Goal: Task Accomplishment & Management: Manage account settings

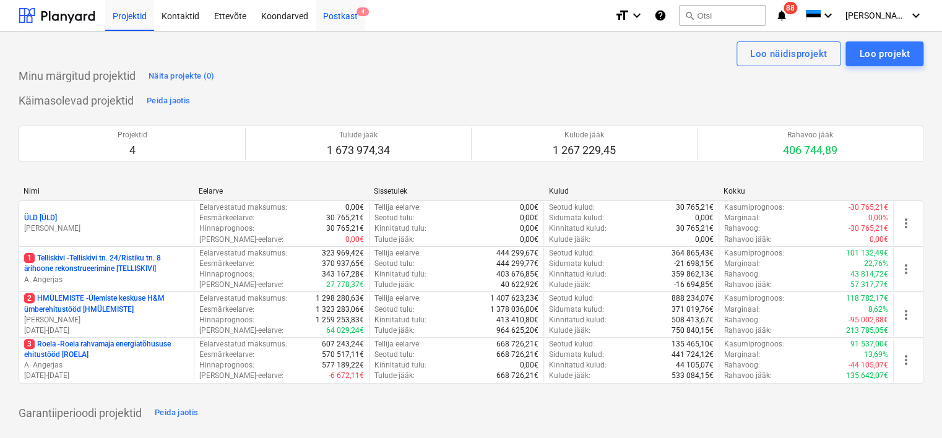
click at [334, 25] on div "Postkast 4" at bounding box center [340, 15] width 49 height 32
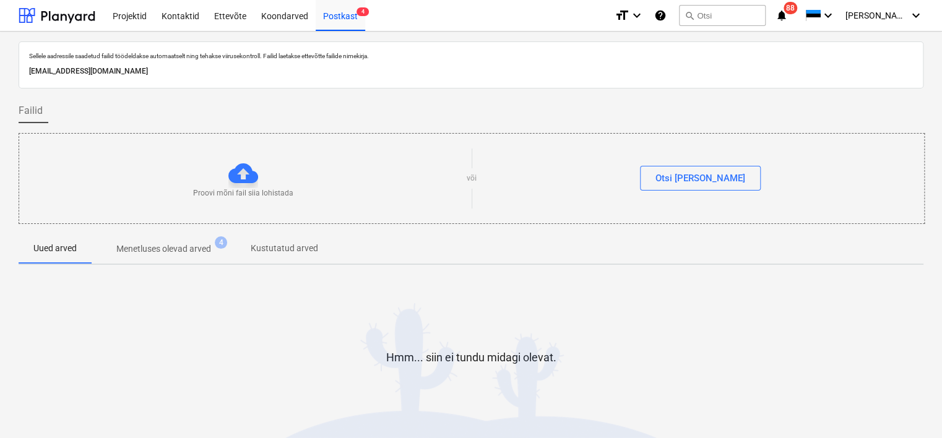
click at [204, 67] on p "[EMAIL_ADDRESS][DOMAIN_NAME]" at bounding box center [471, 71] width 884 height 13
copy p "[EMAIL_ADDRESS][DOMAIN_NAME]"
click at [0, 243] on html "Projektid Kontaktid Ettevõte Koondarved Postkast 4 format_size keyboard_arrow_d…" at bounding box center [471, 219] width 942 height 438
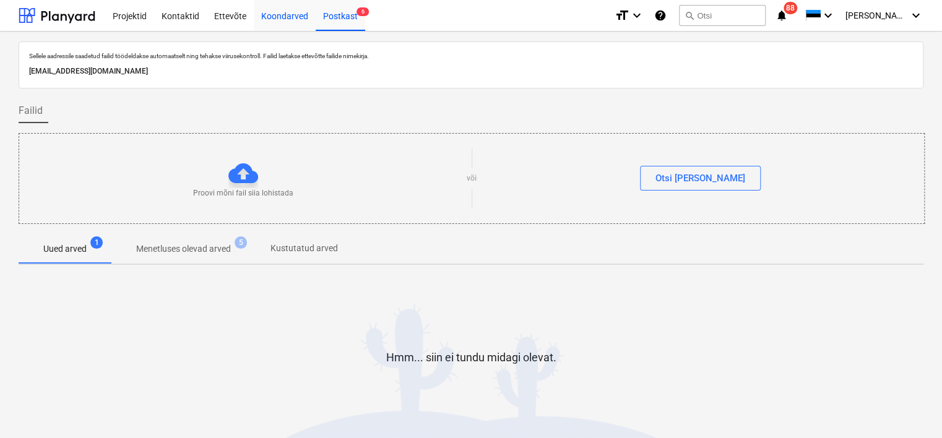
click at [275, 17] on div "Koondarved" at bounding box center [285, 15] width 62 height 32
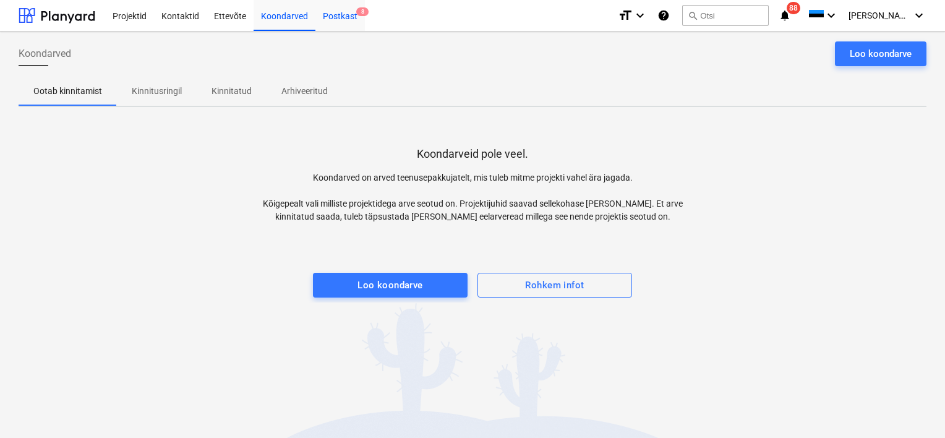
click at [338, 22] on div "Postkast 8" at bounding box center [340, 15] width 49 height 32
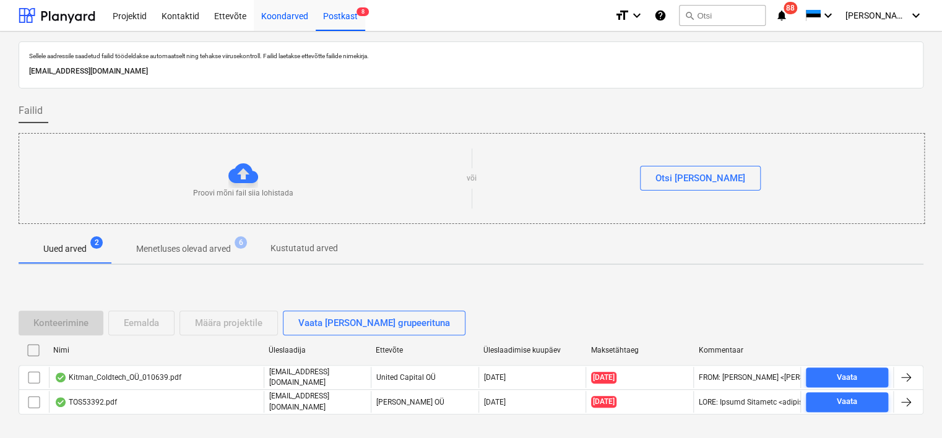
click at [278, 15] on div "Koondarved" at bounding box center [285, 15] width 62 height 32
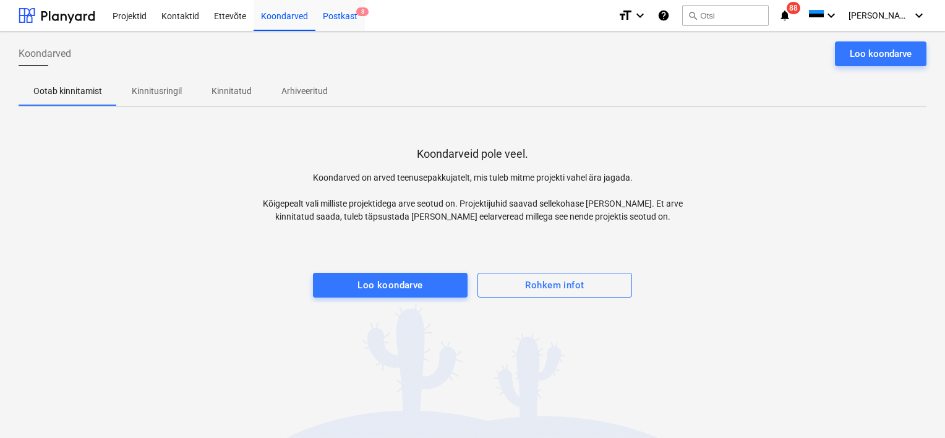
click at [353, 18] on div "Postkast 8" at bounding box center [340, 15] width 49 height 32
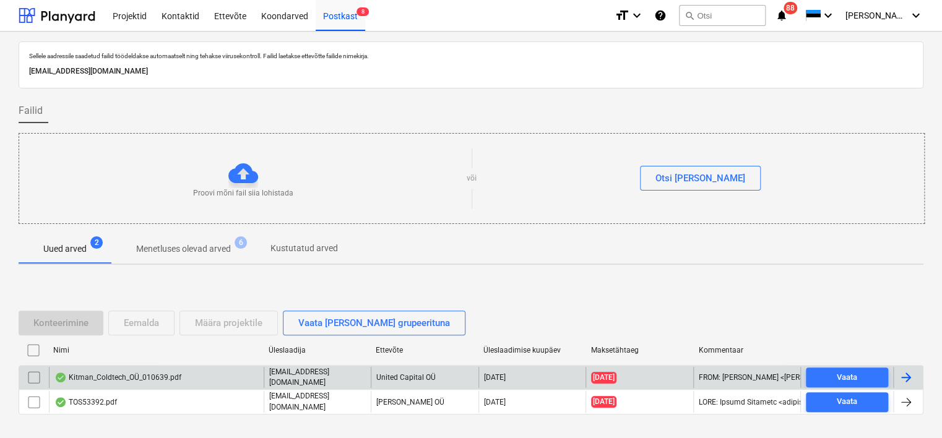
click at [166, 371] on div "Kitman_Coldtech_OÜ_010639.pdf" at bounding box center [156, 377] width 215 height 21
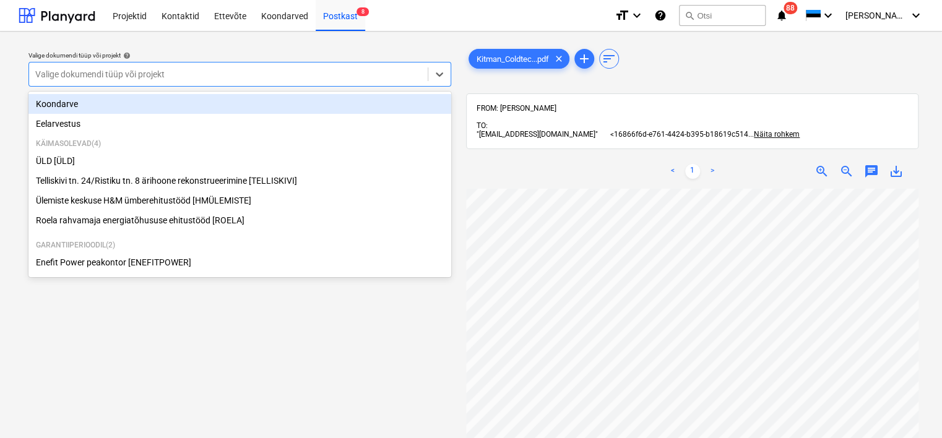
click at [223, 80] on div at bounding box center [228, 74] width 386 height 12
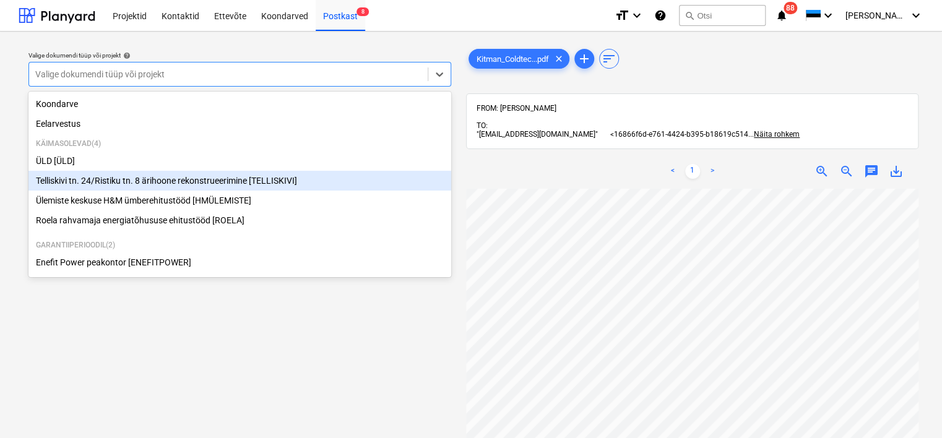
click at [202, 178] on div "Telliskivi tn. 24/Ristiku tn. 8 ärihoone rekonstrueerimine [TELLISKIVI]" at bounding box center [239, 181] width 423 height 20
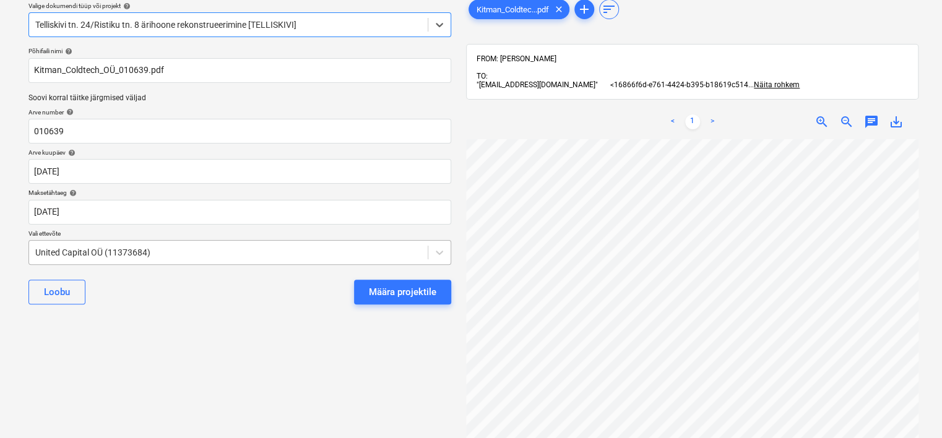
click at [216, 302] on body "Projektid Kontaktid Ettevõte Koondarved Postkast 8 format_size keyboard_arrow_d…" at bounding box center [471, 170] width 942 height 438
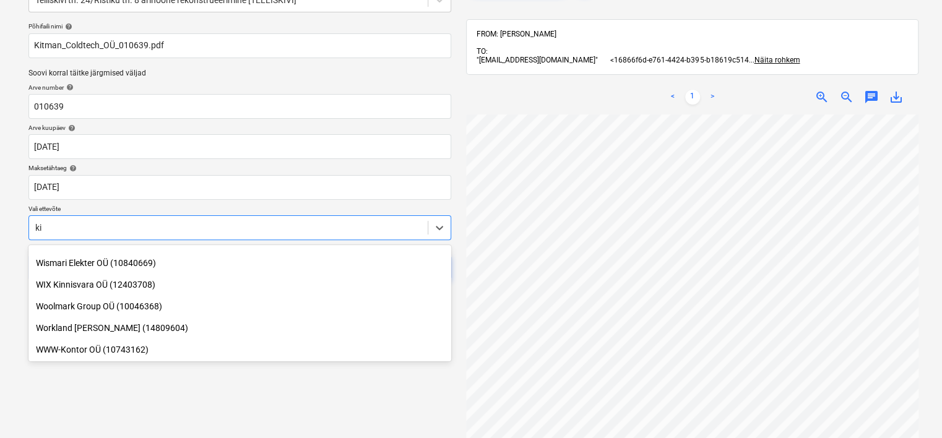
scroll to position [1705, 0]
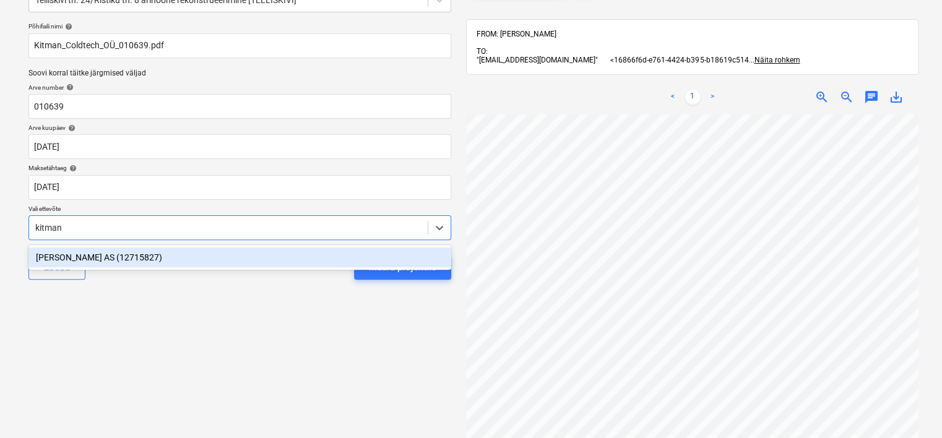
type input "kitman"
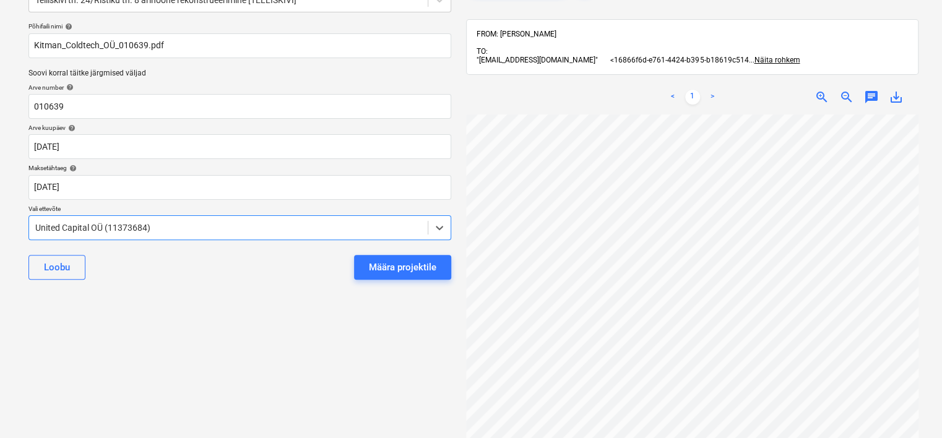
scroll to position [0, 0]
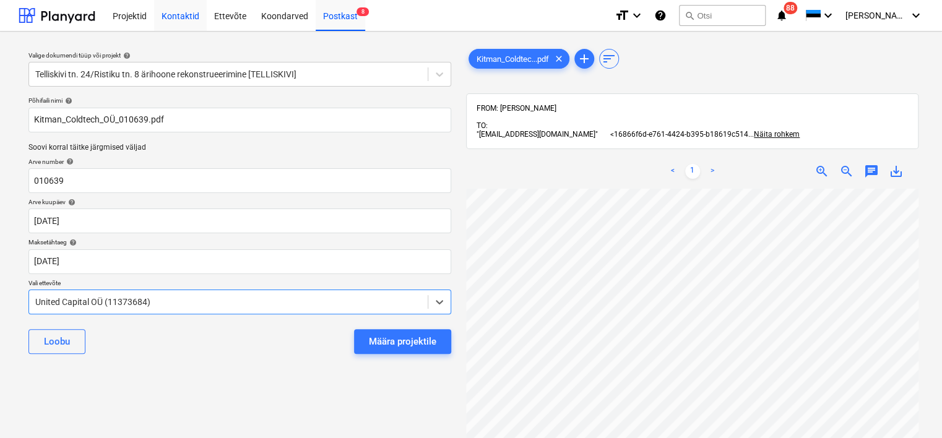
click at [176, 16] on div "Kontaktid" at bounding box center [180, 15] width 53 height 32
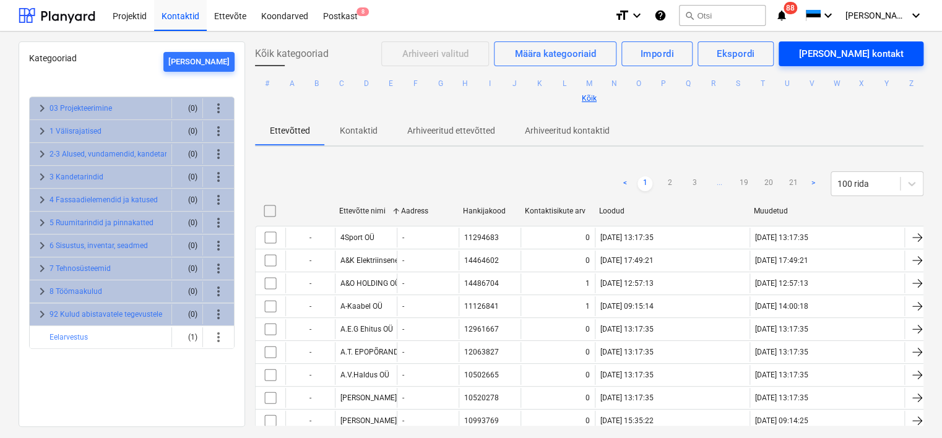
click at [869, 52] on div "[PERSON_NAME] kontakt" at bounding box center [850, 54] width 105 height 16
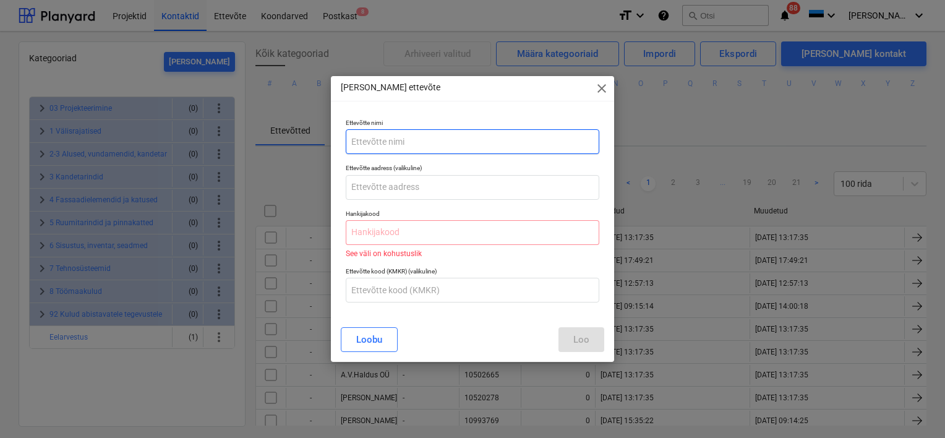
click at [406, 139] on input "text" at bounding box center [473, 141] width 254 height 25
paste input "16394521"
type input "16394521"
click at [371, 231] on input "text" at bounding box center [473, 232] width 254 height 25
paste input "16394521"
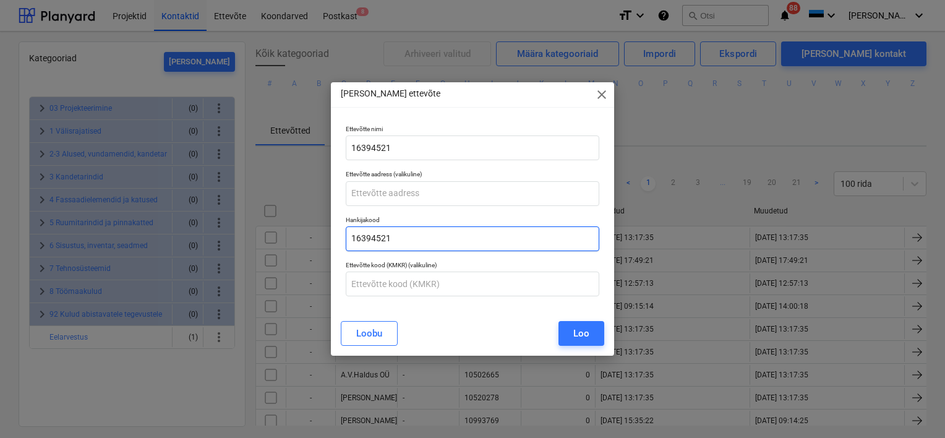
type input "16394521"
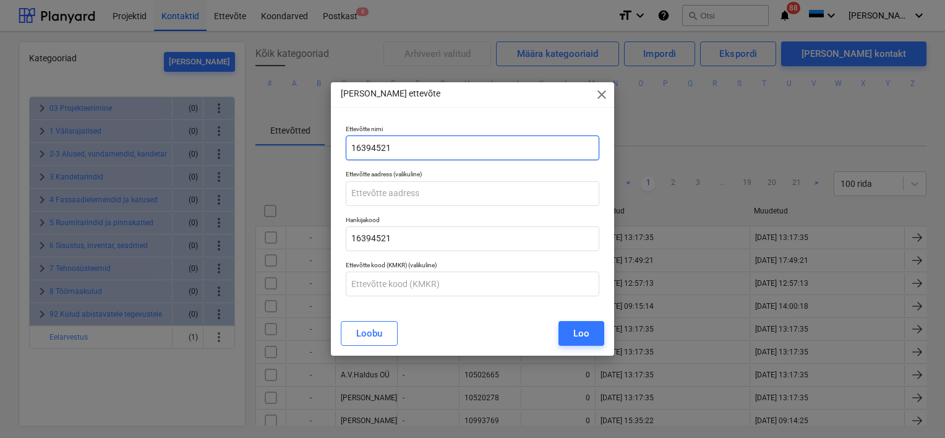
click at [408, 145] on input "16394521" at bounding box center [473, 148] width 254 height 25
paste input "OÜ Kitman Coldtech"
click at [363, 140] on input "OÜ Kitman Coldtech" at bounding box center [473, 148] width 254 height 25
click at [471, 146] on input "Kitman Coldtech" at bounding box center [473, 148] width 254 height 25
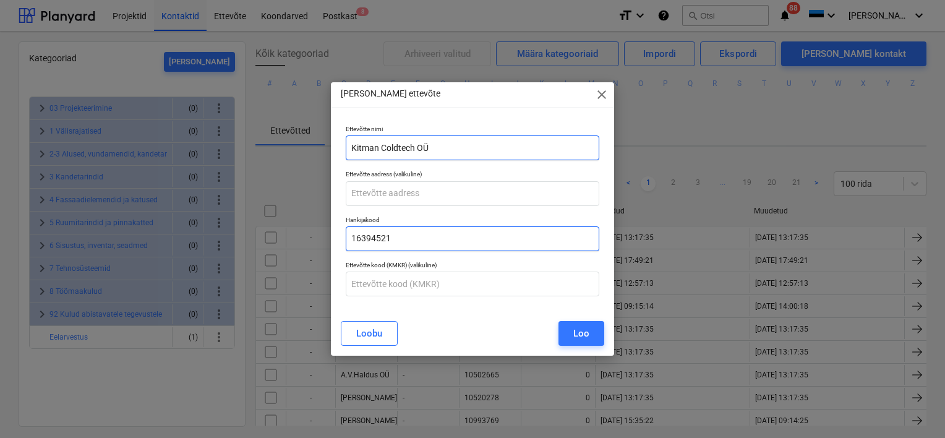
type input "Kitman Coldtech OÜ"
click at [453, 243] on input "16394521" at bounding box center [473, 238] width 254 height 25
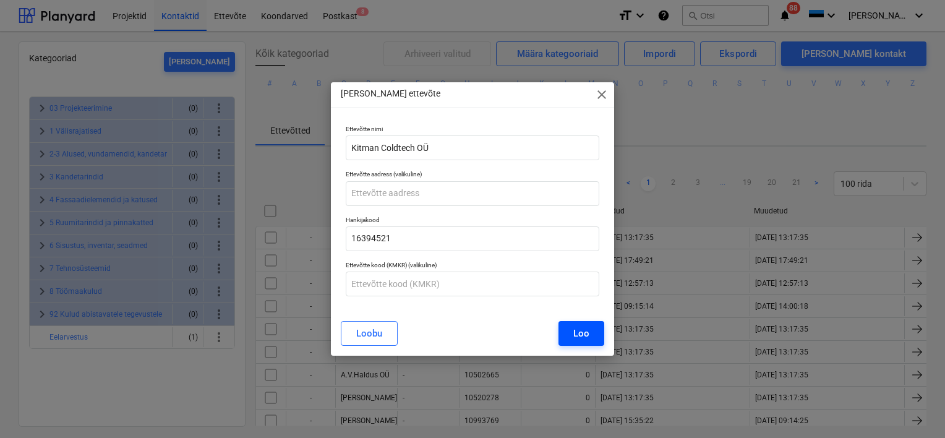
click at [584, 333] on div "Loo" at bounding box center [582, 333] width 16 height 16
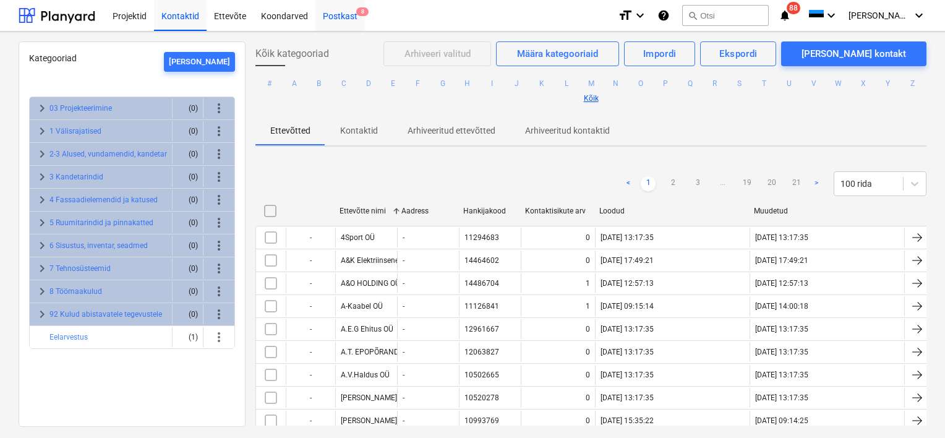
click at [346, 17] on div "Postkast 8" at bounding box center [340, 15] width 49 height 32
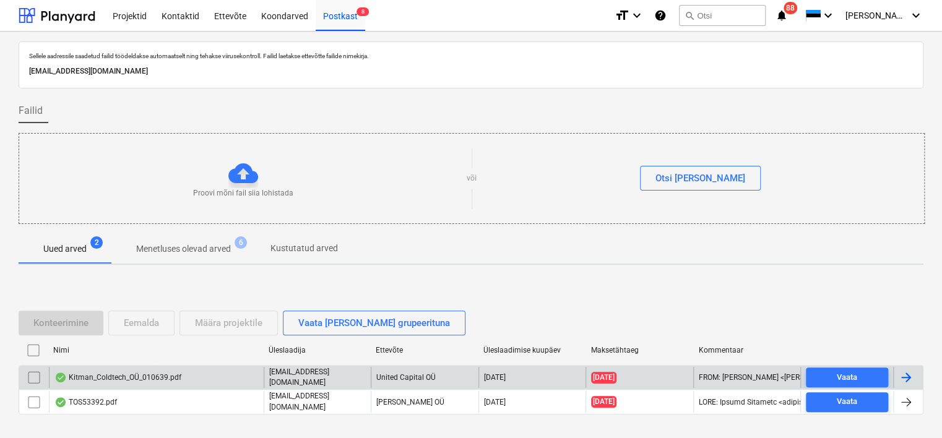
click at [191, 366] on div "Kitman_Coldtech_OÜ_010639.pdf [EMAIL_ADDRESS][DOMAIN_NAME] United Capital OÜ [D…" at bounding box center [471, 377] width 905 height 24
click at [183, 372] on div "Kitman_Coldtech_OÜ_010639.pdf" at bounding box center [156, 377] width 215 height 21
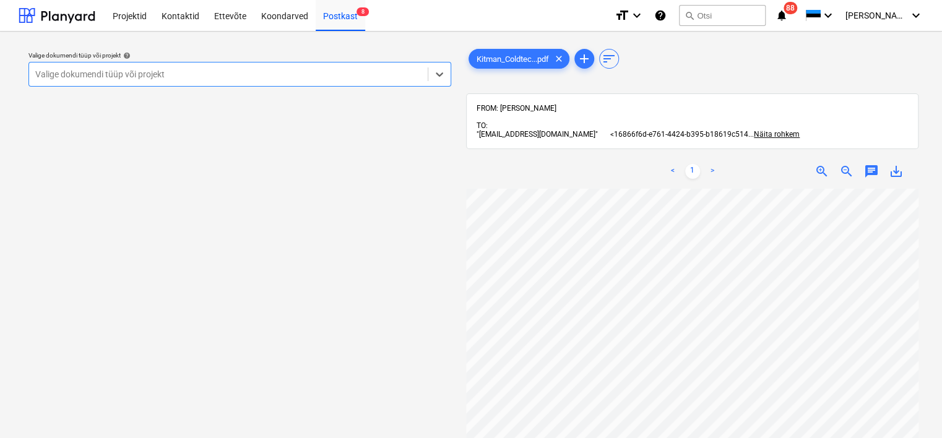
click at [199, 70] on div at bounding box center [228, 74] width 386 height 12
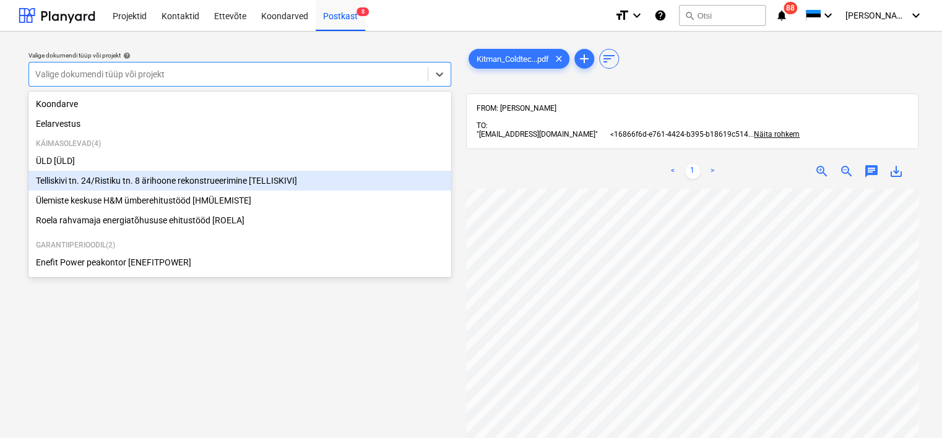
click at [152, 182] on div "Telliskivi tn. 24/Ristiku tn. 8 ärihoone rekonstrueerimine [TELLISKIVI]" at bounding box center [239, 181] width 423 height 20
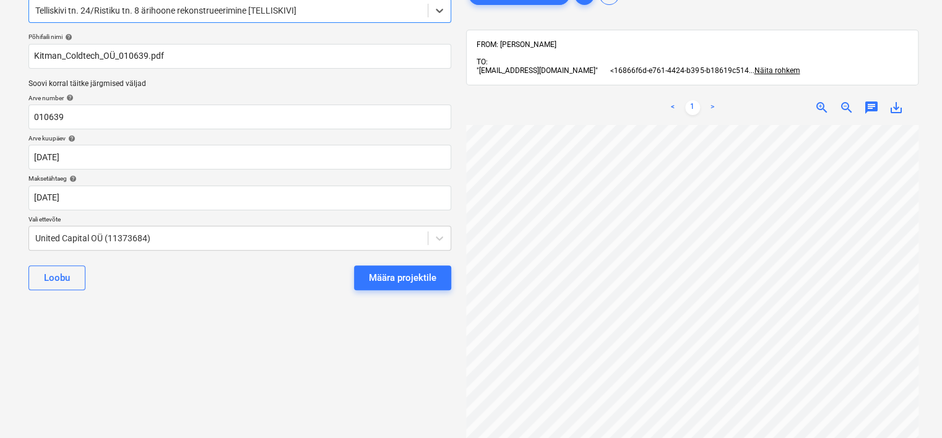
scroll to position [67, 0]
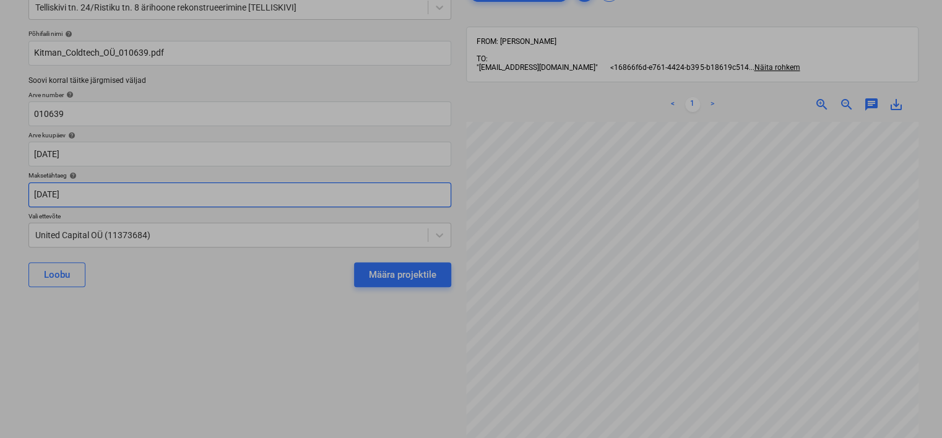
click at [131, 191] on body "Projektid Kontaktid Ettevõte Koondarved Postkast 8 format_size keyboard_arrow_d…" at bounding box center [471, 152] width 942 height 438
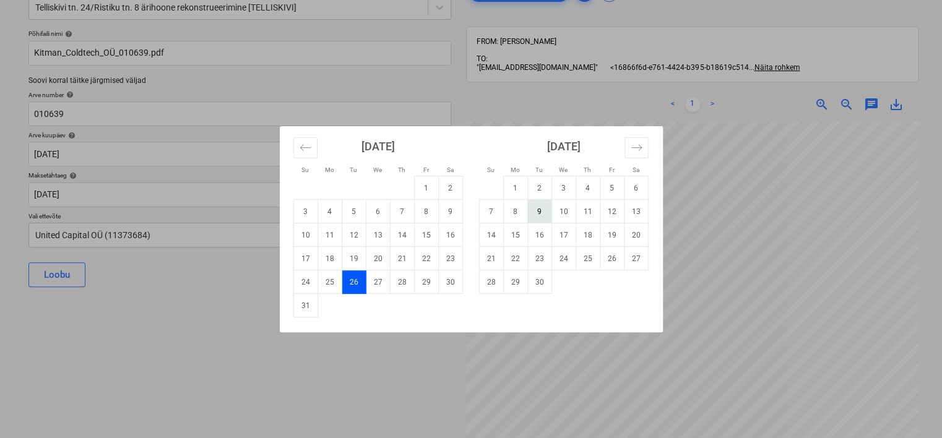
click at [541, 211] on td "9" at bounding box center [539, 212] width 24 height 24
type input "[DATE]"
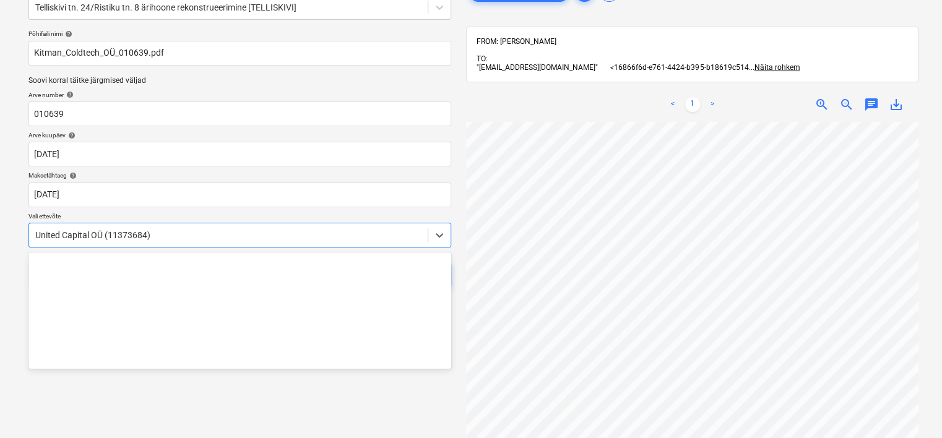
scroll to position [74, 0]
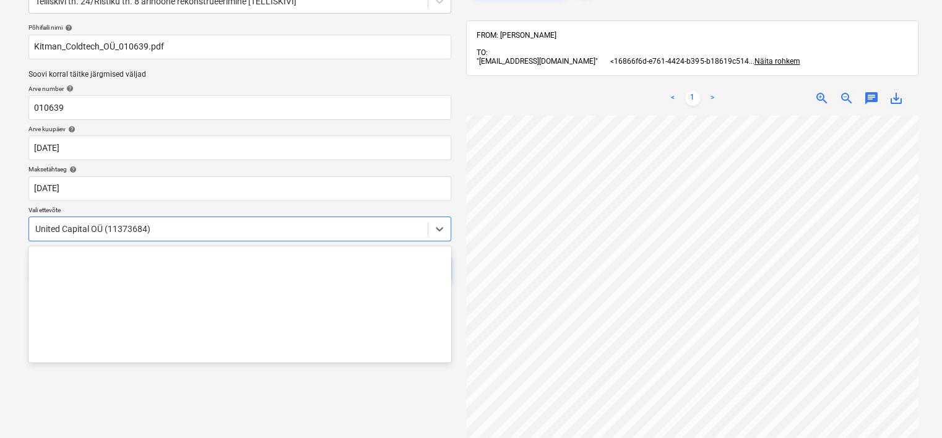
click at [233, 240] on div "United Capital OÜ (11373684)" at bounding box center [239, 229] width 423 height 25
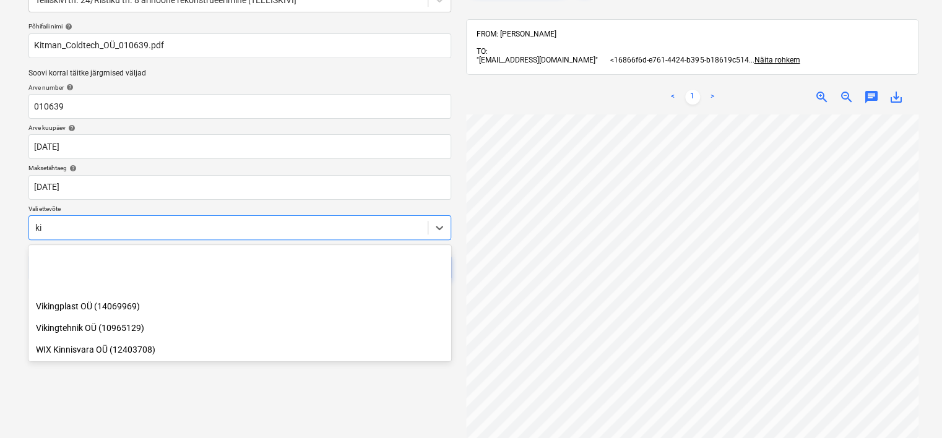
scroll to position [1727, 0]
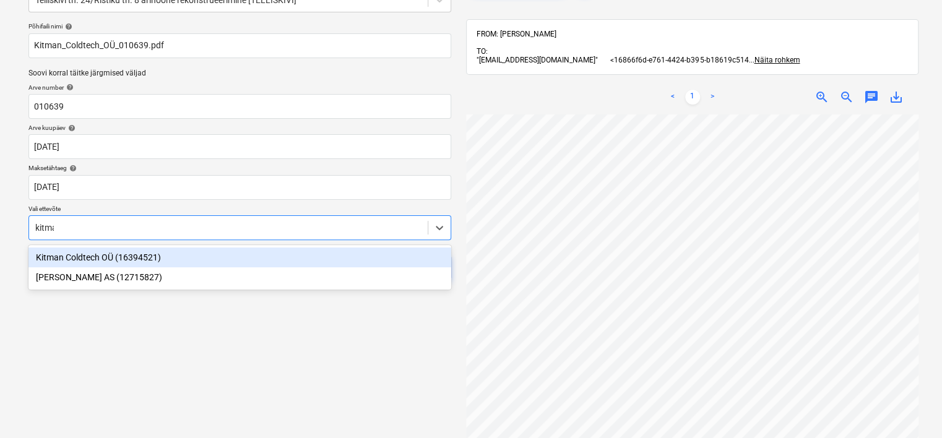
type input "kitman"
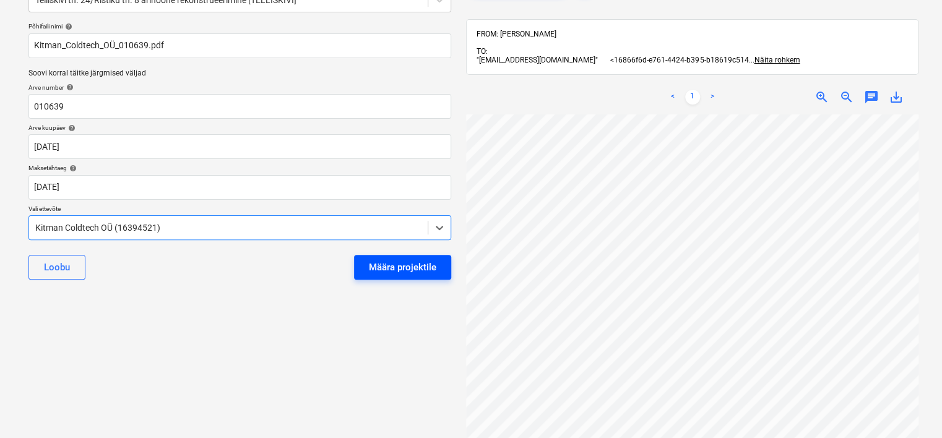
click at [398, 270] on div "Määra projektile" at bounding box center [402, 267] width 67 height 16
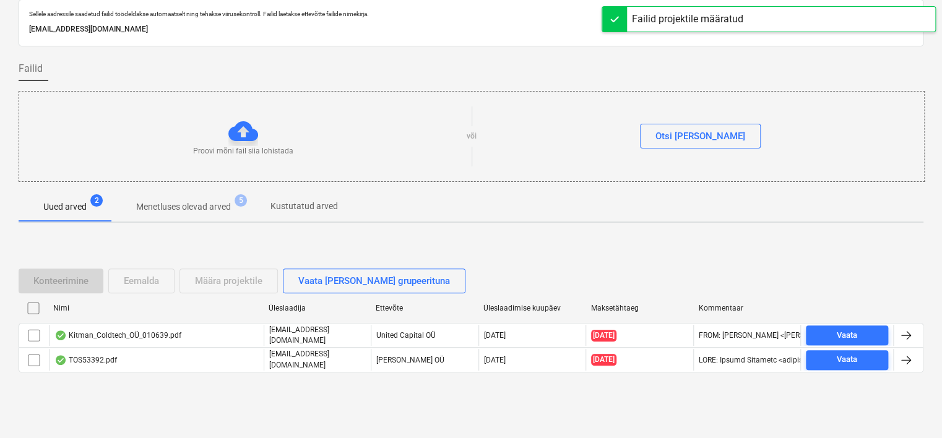
scroll to position [41, 0]
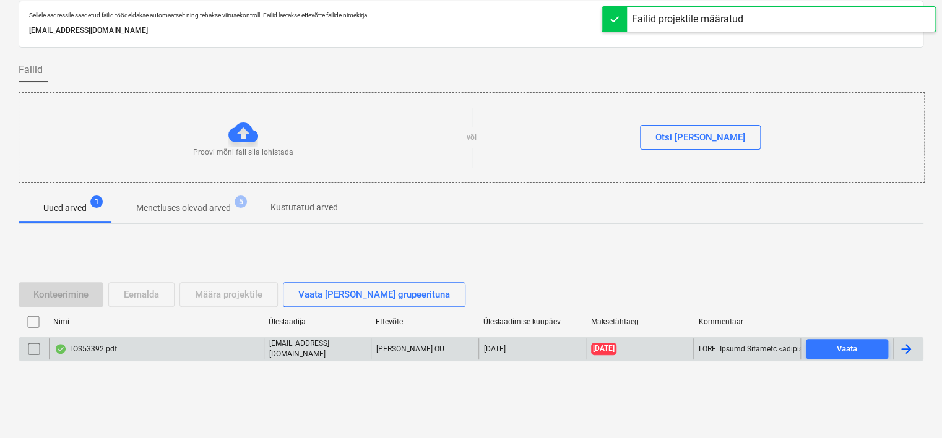
click at [146, 338] on div "TOS53392.pdf" at bounding box center [156, 348] width 215 height 21
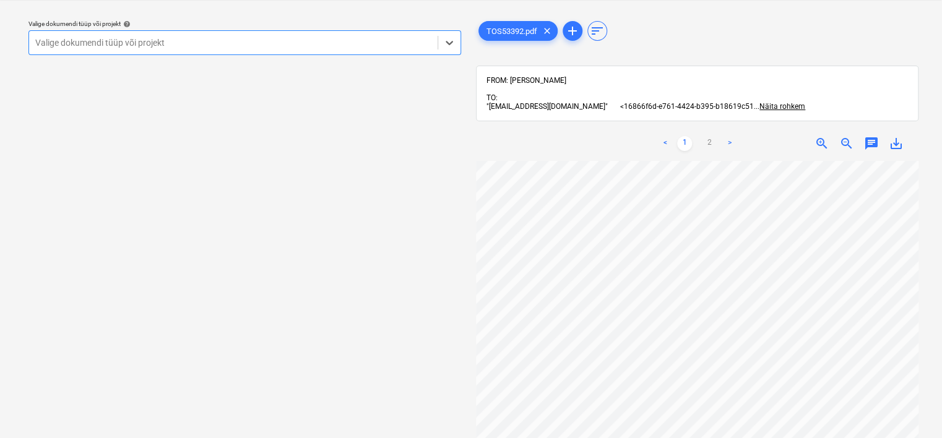
scroll to position [0, 4]
click at [250, 20] on div "Valige dokumendi tüüp või projekt help" at bounding box center [244, 24] width 432 height 8
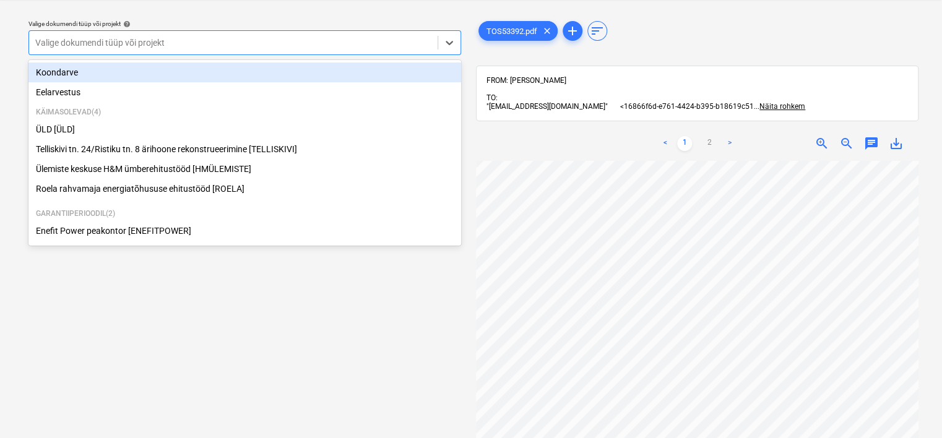
click at [236, 40] on div at bounding box center [233, 43] width 396 height 12
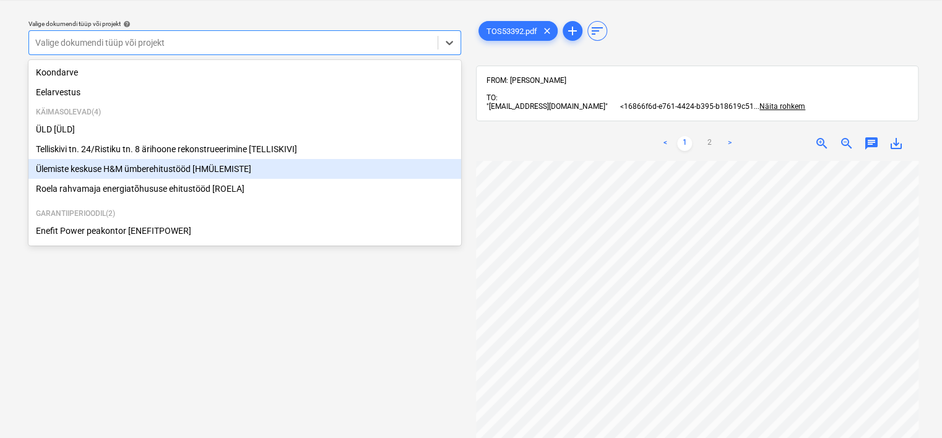
click at [134, 169] on div "Ülemiste keskuse H&M ümberehitustööd [HMÜLEMISTE]" at bounding box center [244, 169] width 432 height 20
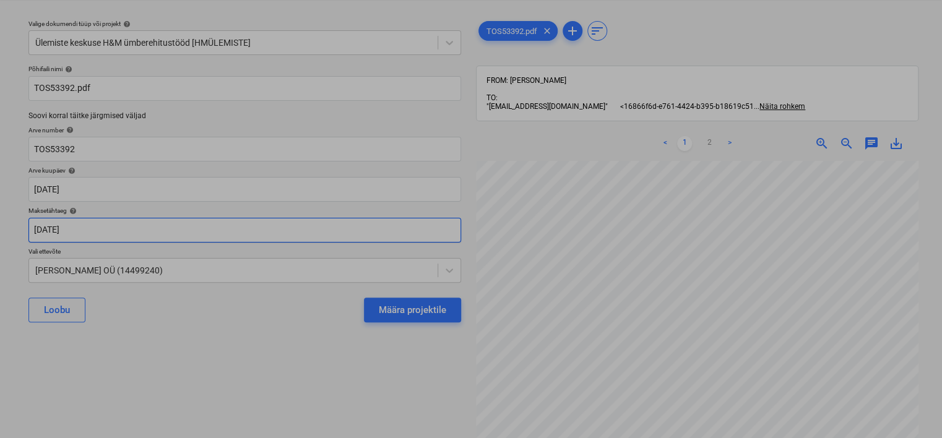
click at [199, 231] on body "Projektid Kontaktid Ettevõte Koondarved Postkast 6 format_size keyboard_arrow_d…" at bounding box center [471, 187] width 942 height 438
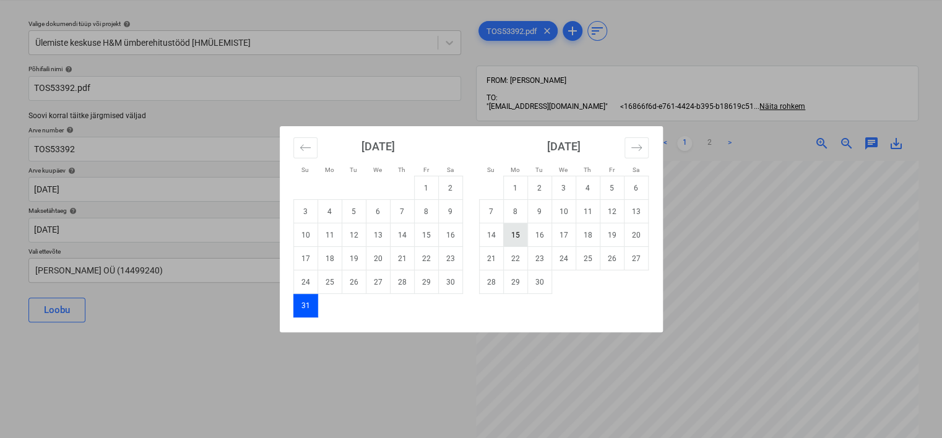
click at [506, 235] on td "15" at bounding box center [515, 235] width 24 height 24
type input "[DATE]"
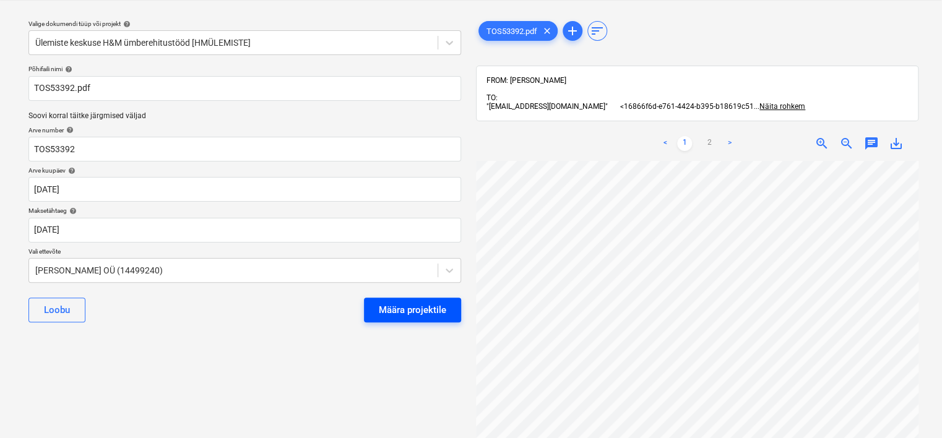
click at [399, 314] on div "Määra projektile" at bounding box center [412, 310] width 67 height 16
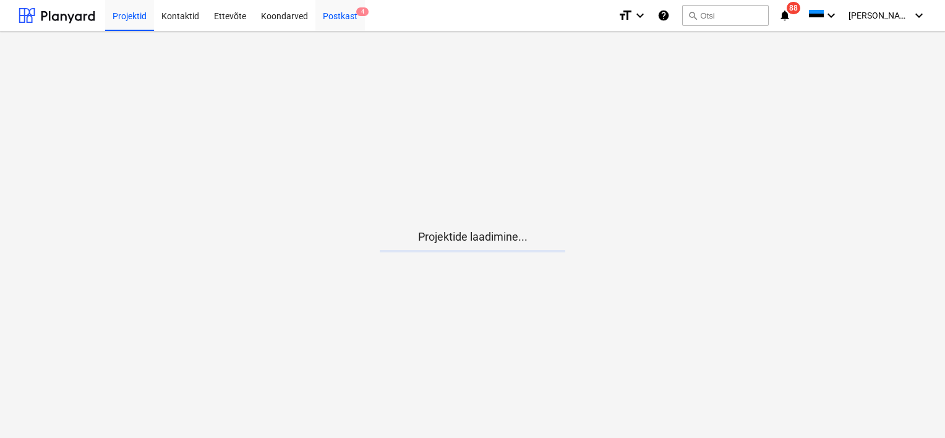
click at [342, 18] on div "Postkast 4" at bounding box center [340, 15] width 49 height 32
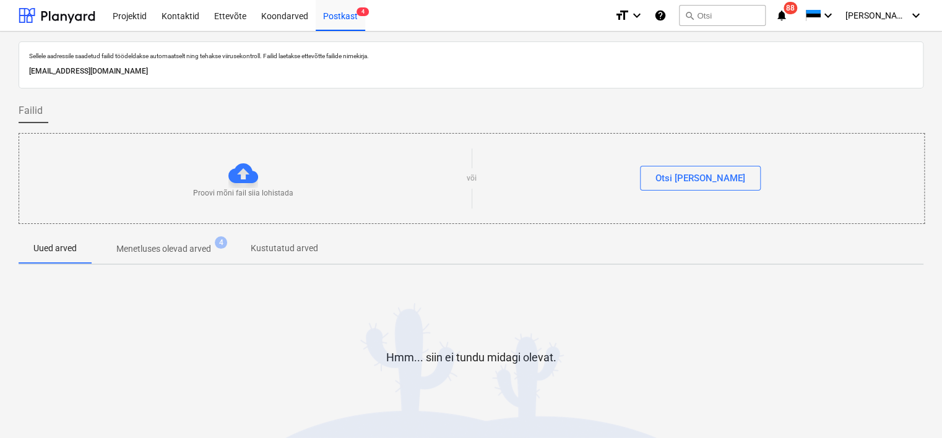
click at [157, 67] on p "[EMAIL_ADDRESS][DOMAIN_NAME]" at bounding box center [471, 71] width 884 height 13
copy p "[EMAIL_ADDRESS][DOMAIN_NAME]"
click at [285, 13] on div "Koondarved" at bounding box center [285, 15] width 62 height 32
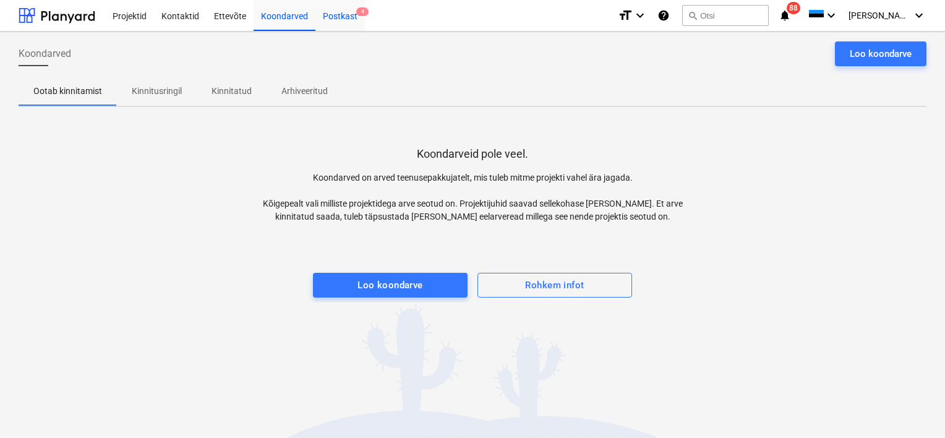
click at [343, 17] on div "Postkast 4" at bounding box center [340, 15] width 49 height 32
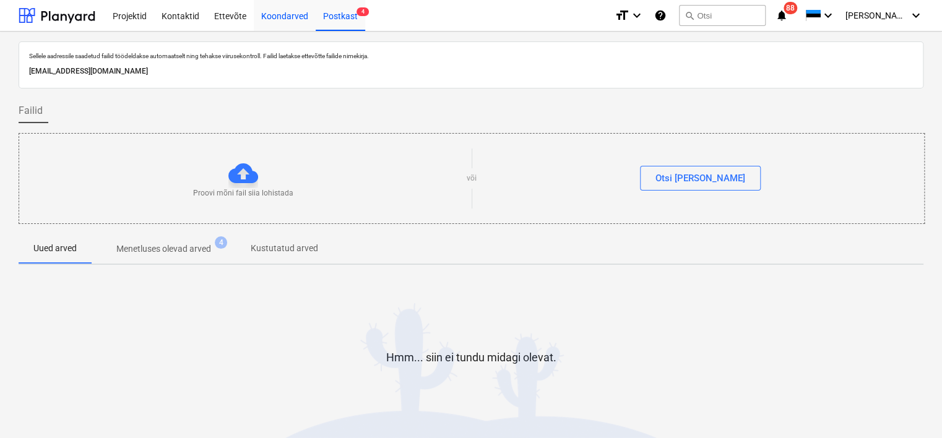
click at [265, 14] on div "Koondarved" at bounding box center [285, 15] width 62 height 32
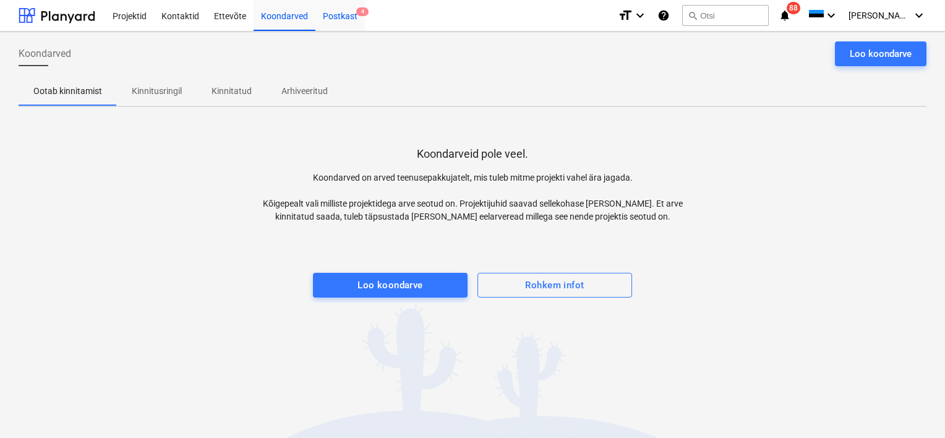
click at [348, 12] on div "Postkast 4" at bounding box center [340, 15] width 49 height 32
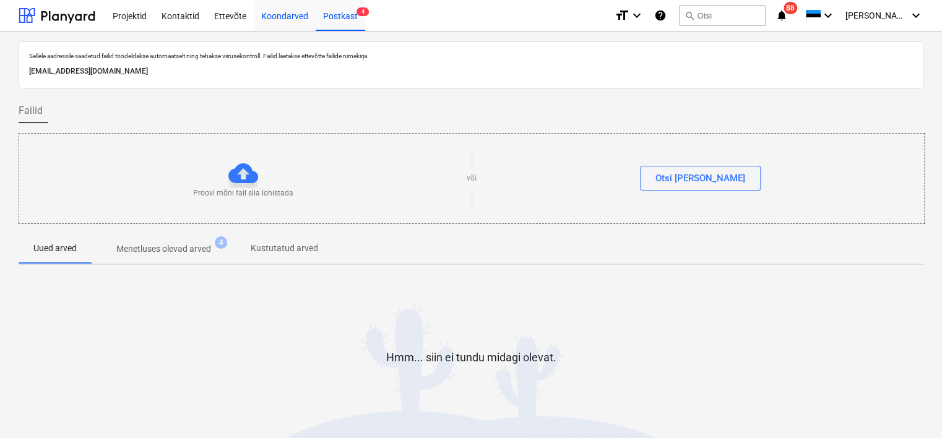
click at [285, 12] on div "Koondarved" at bounding box center [285, 15] width 62 height 32
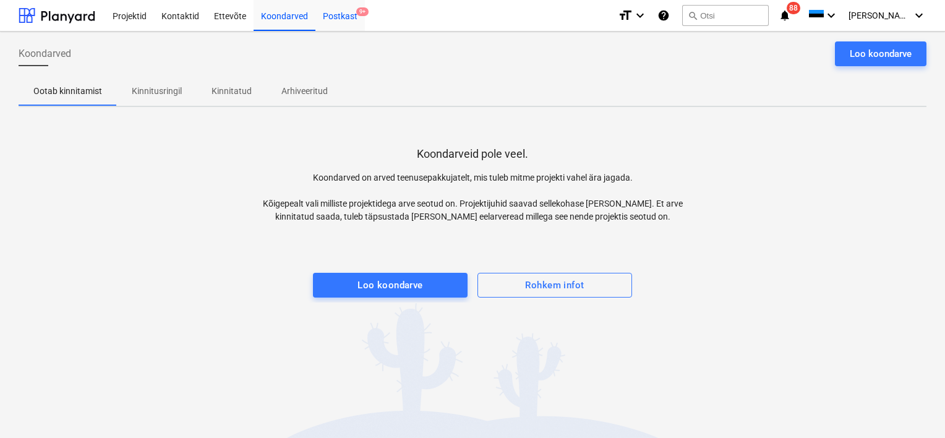
click at [341, 14] on div "Postkast 9+" at bounding box center [340, 15] width 49 height 32
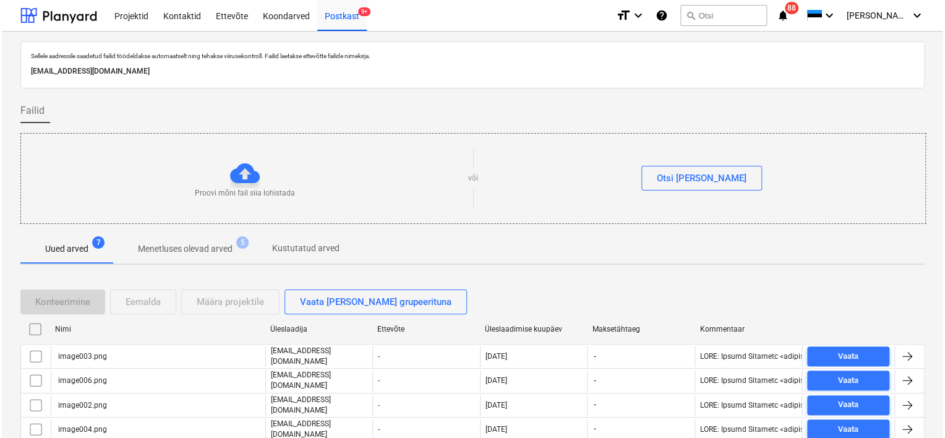
scroll to position [109, 0]
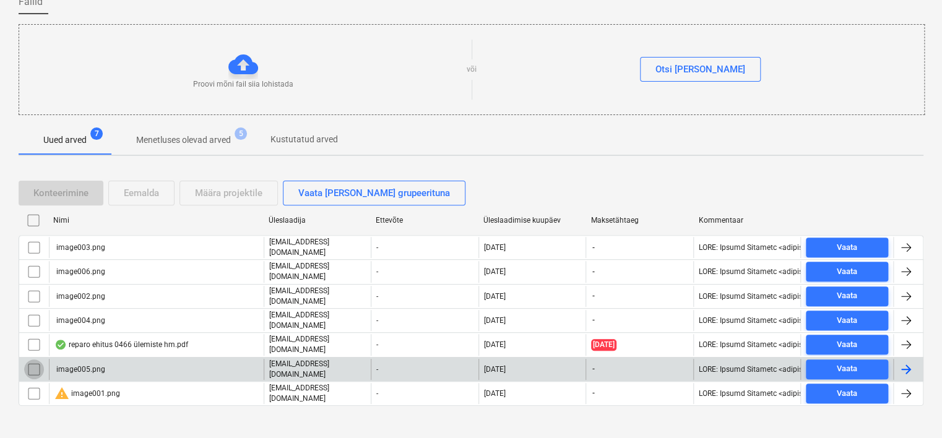
click at [30, 359] on input "checkbox" at bounding box center [34, 369] width 20 height 20
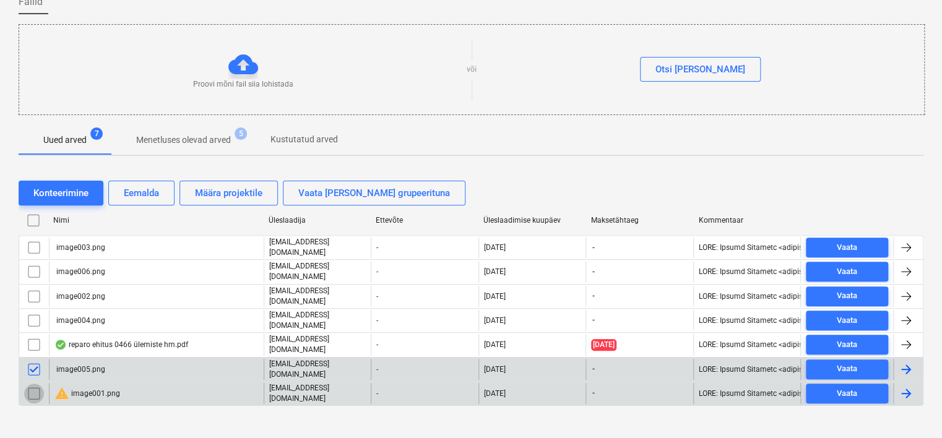
click at [33, 384] on input "checkbox" at bounding box center [34, 394] width 20 height 20
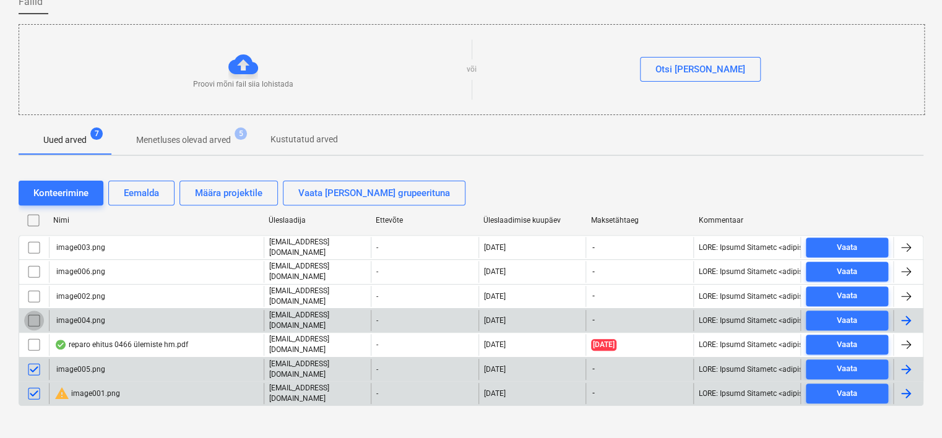
click at [37, 312] on input "checkbox" at bounding box center [34, 321] width 20 height 20
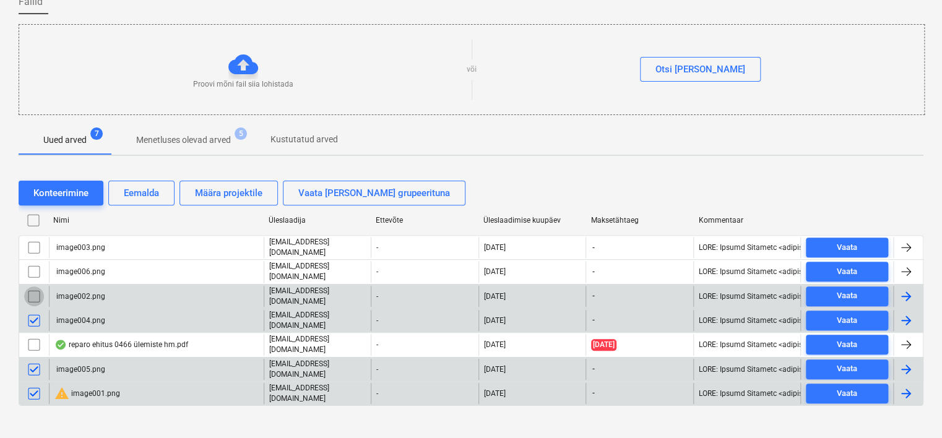
click at [35, 290] on input "checkbox" at bounding box center [34, 296] width 20 height 20
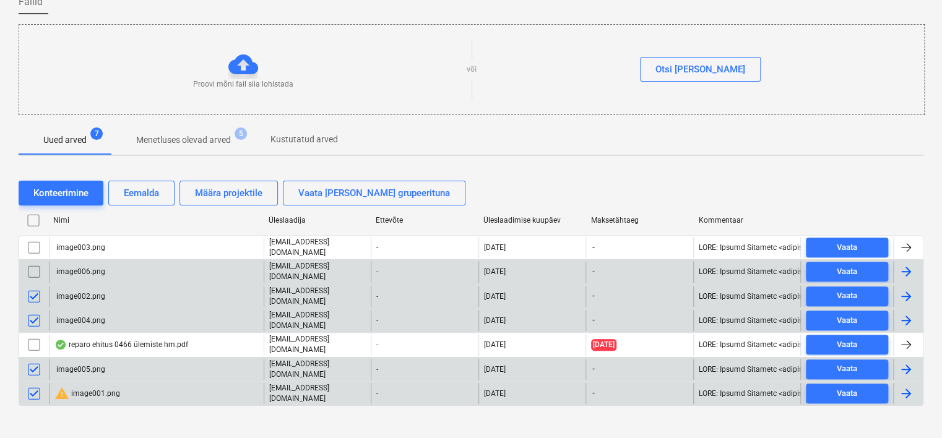
click at [34, 264] on input "checkbox" at bounding box center [34, 272] width 20 height 20
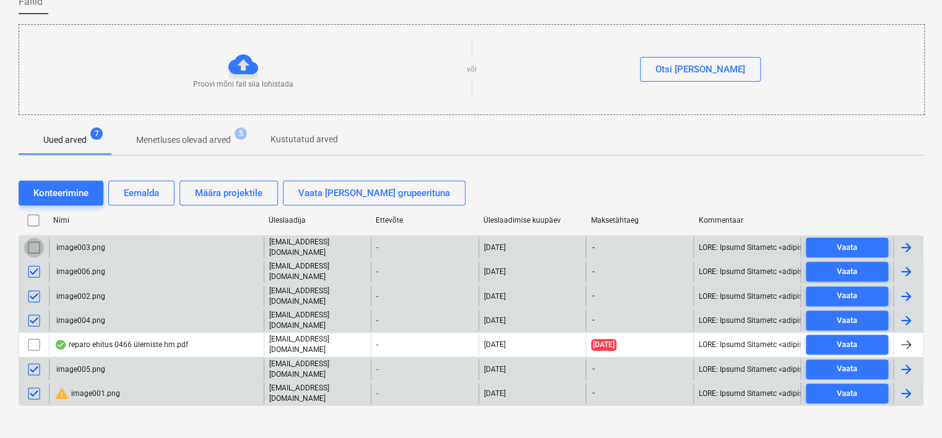
click at [34, 245] on input "checkbox" at bounding box center [34, 248] width 20 height 20
click at [137, 201] on button "Eemalda" at bounding box center [141, 193] width 66 height 25
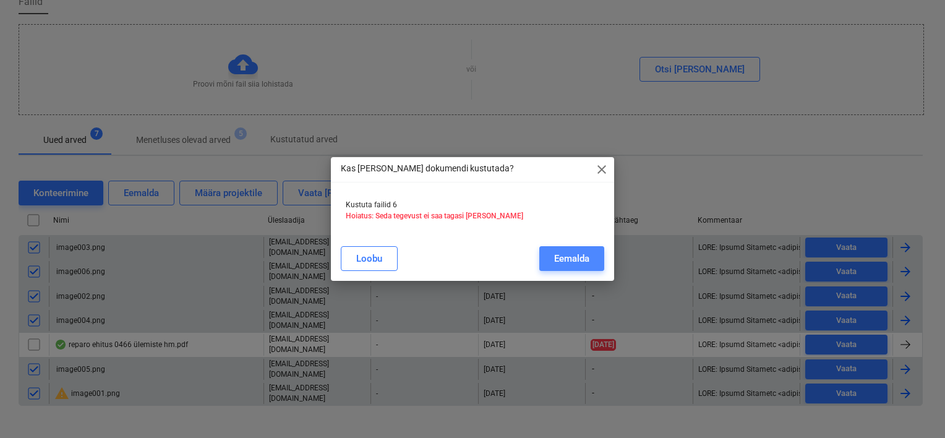
click at [582, 258] on div "Eemalda" at bounding box center [571, 259] width 35 height 16
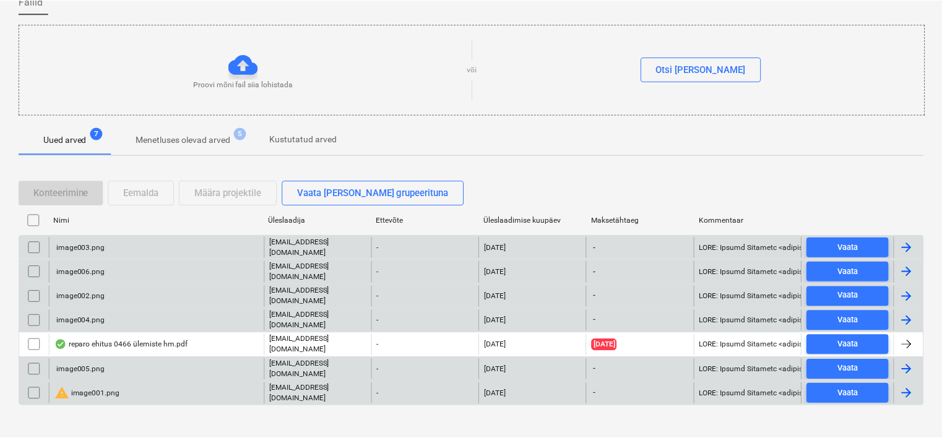
scroll to position [41, 0]
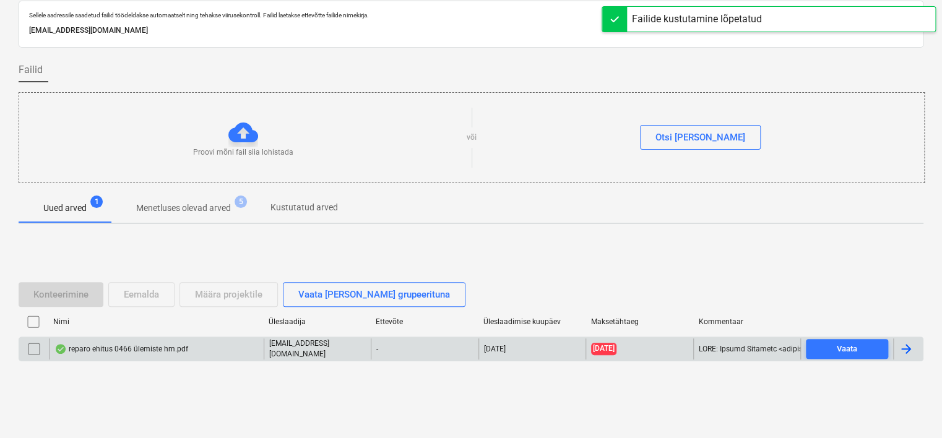
click at [153, 340] on div "reparo ehitus 0466 ülemiste hm.pdf" at bounding box center [156, 348] width 215 height 21
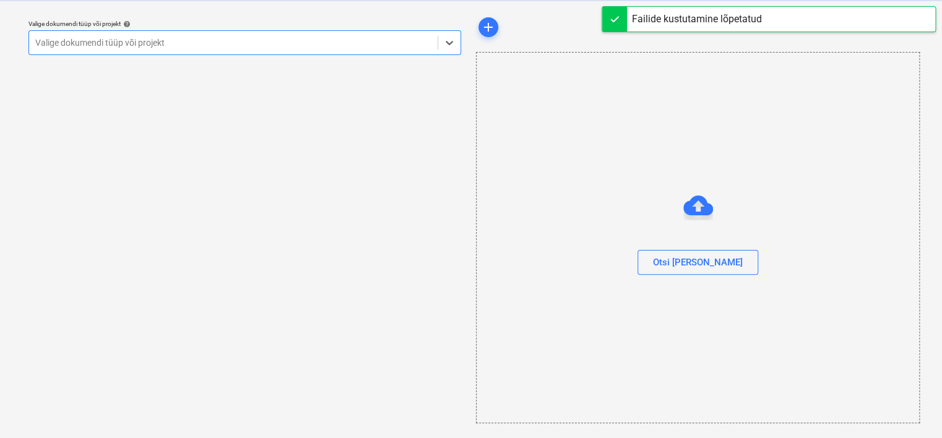
scroll to position [32, 0]
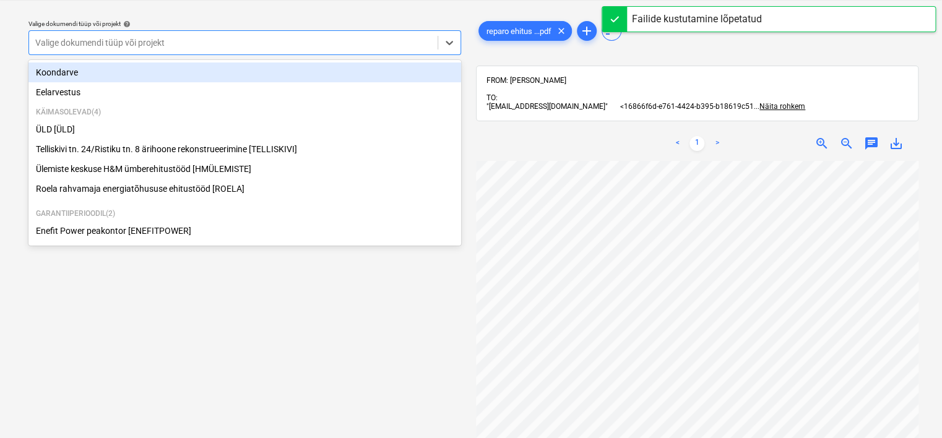
click at [290, 37] on div at bounding box center [233, 43] width 396 height 12
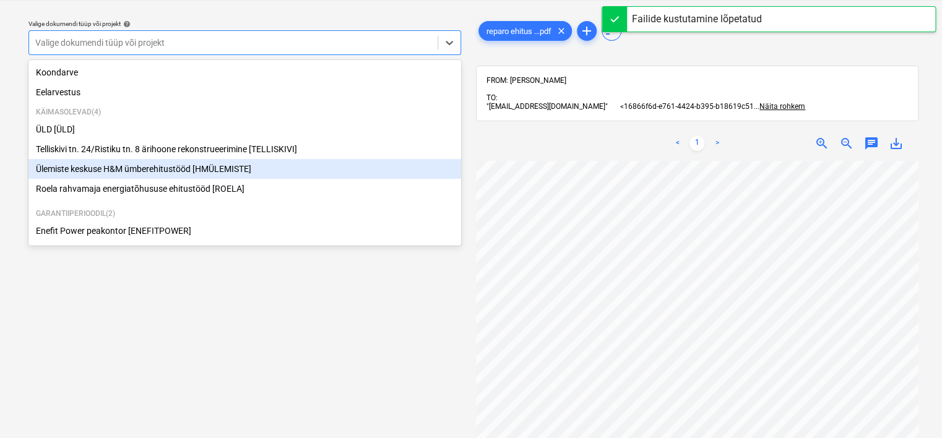
click at [149, 176] on div "Ülemiste keskuse H&M ümberehitustööd [HMÜLEMISTE]" at bounding box center [244, 169] width 432 height 20
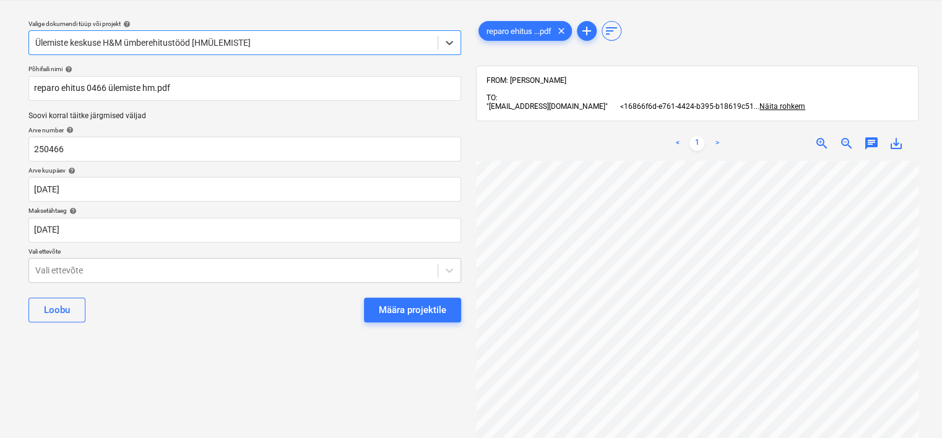
scroll to position [0, 105]
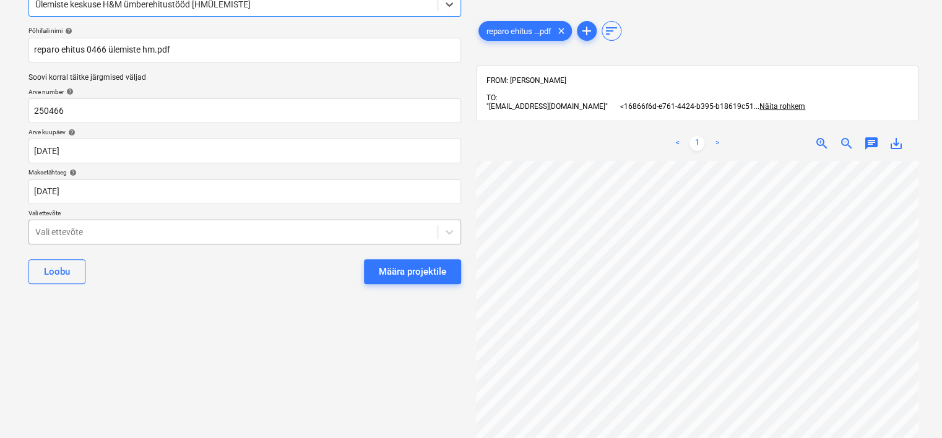
click at [152, 267] on body "Projektid Kontaktid Ettevõte Koondarved Postkast 6 format_size keyboard_arrow_d…" at bounding box center [471, 149] width 942 height 438
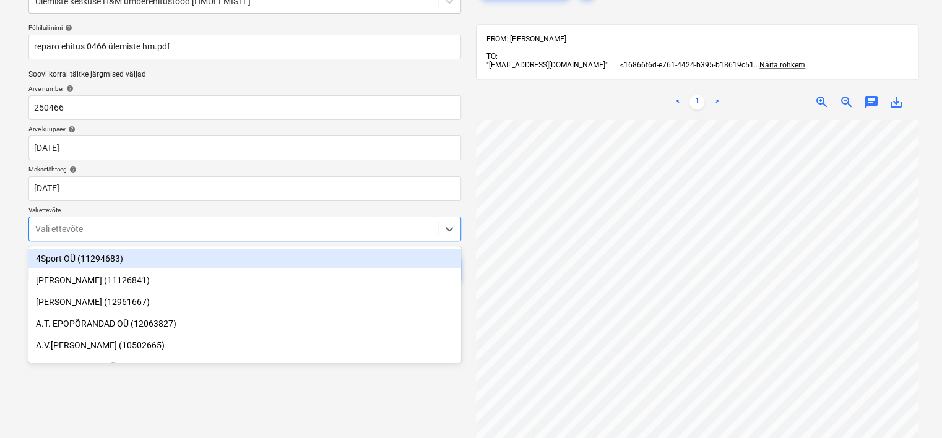
scroll to position [74, 0]
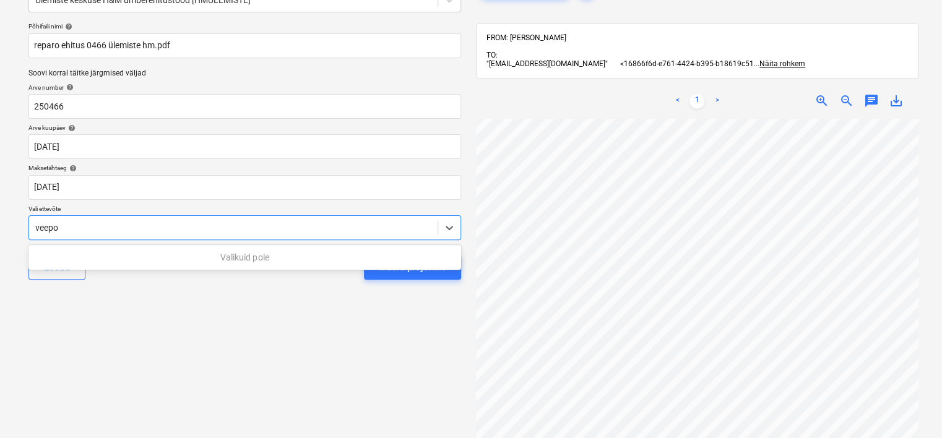
type input "veep"
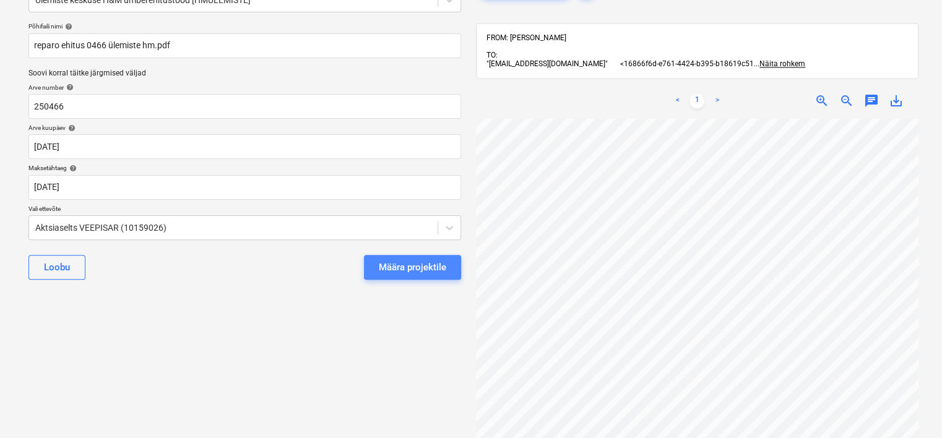
click at [402, 262] on div "Määra projektile" at bounding box center [412, 267] width 67 height 16
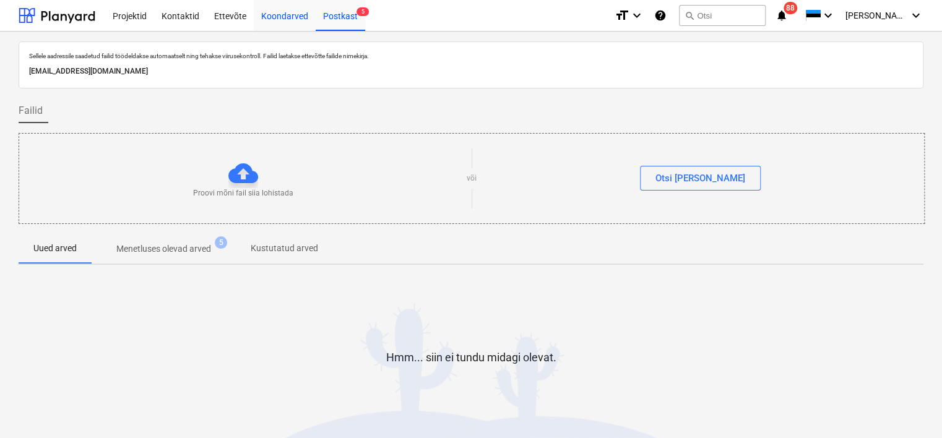
click at [287, 15] on div "Koondarved" at bounding box center [285, 15] width 62 height 32
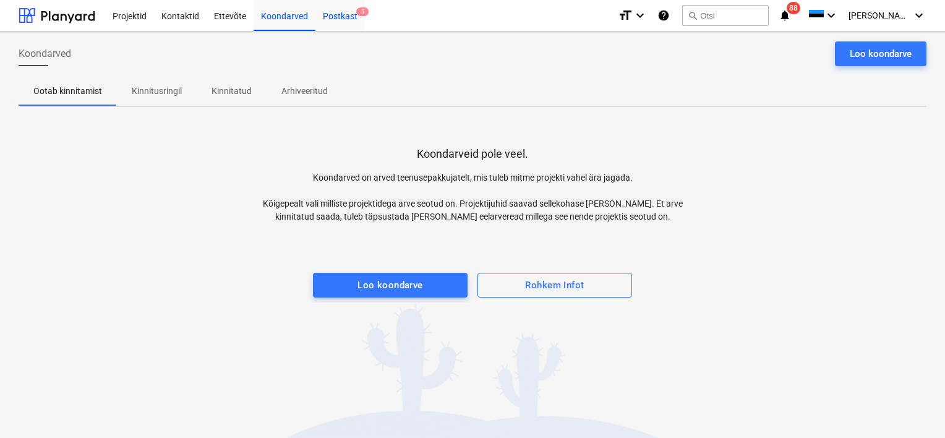
click at [345, 18] on div "Postkast 5" at bounding box center [340, 15] width 49 height 32
